Goal: Task Accomplishment & Management: Use online tool/utility

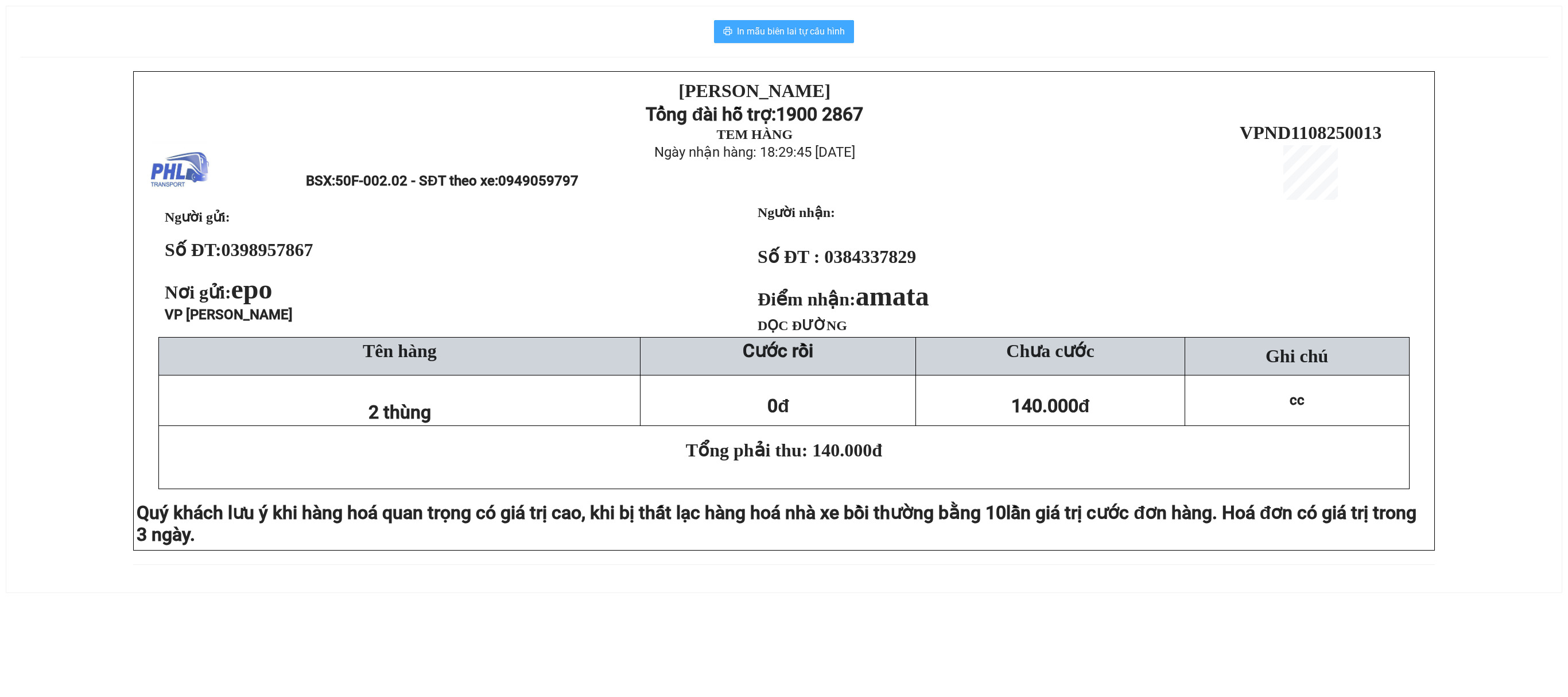
click at [833, 30] on span "In mẫu biên lai tự cấu hình" at bounding box center [791, 31] width 108 height 15
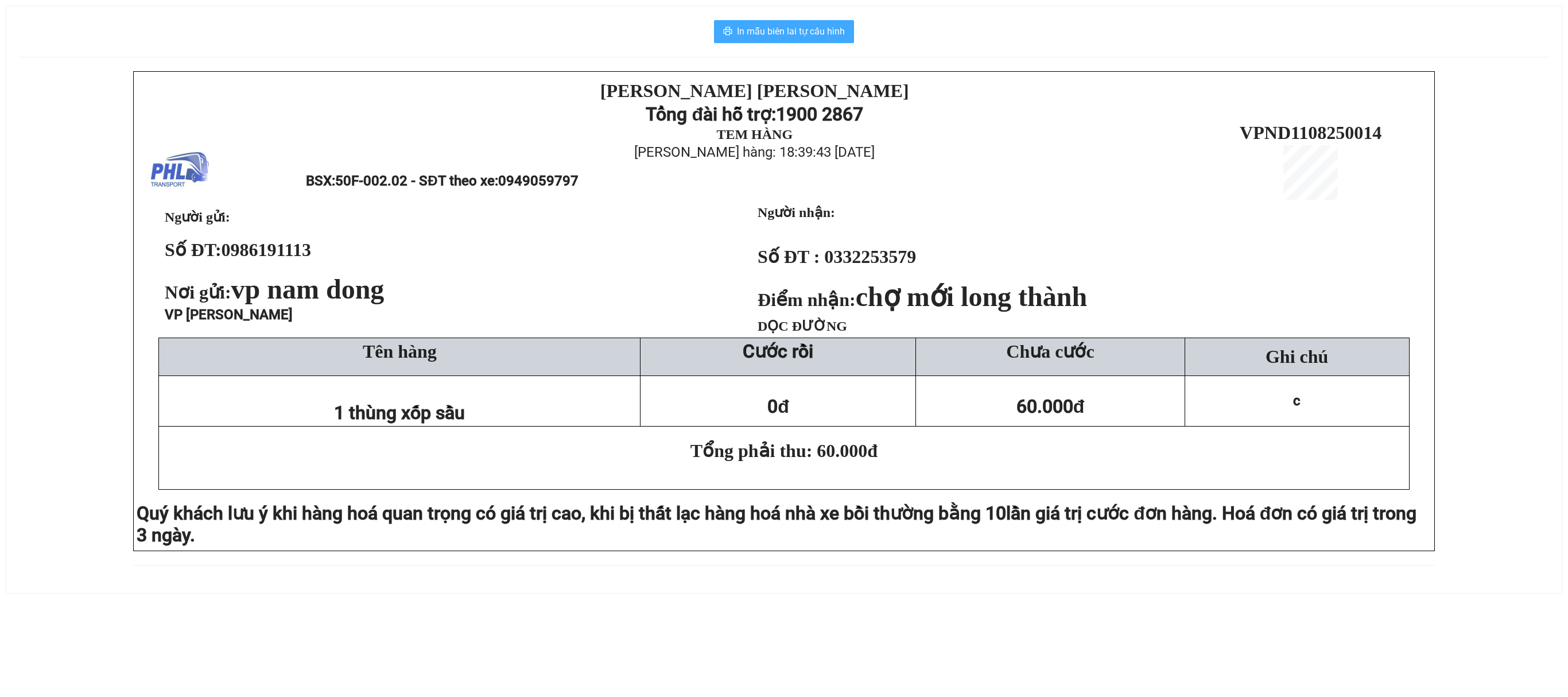
click at [810, 27] on span "In mẫu biên lai tự cấu hình" at bounding box center [791, 31] width 108 height 15
